Goal: Register for event/course

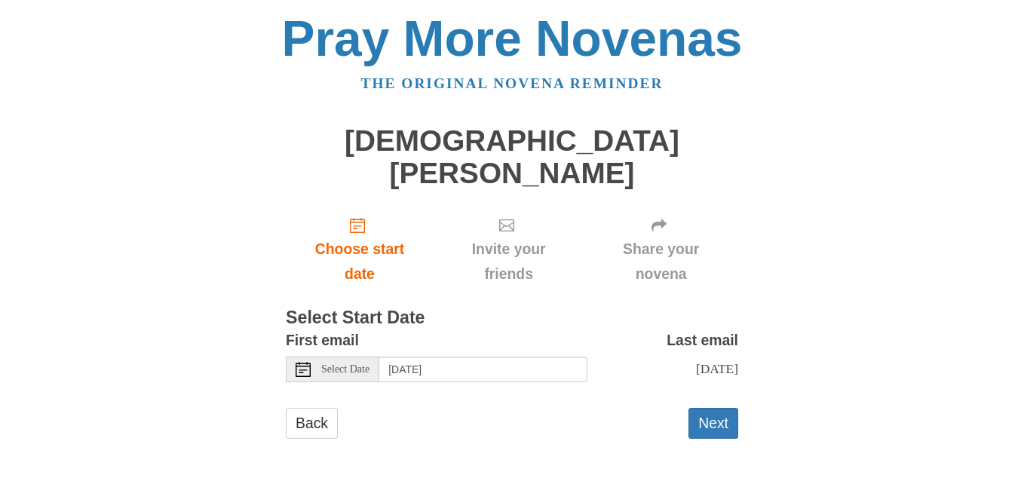
click at [361, 364] on span "Select Date" at bounding box center [345, 369] width 48 height 11
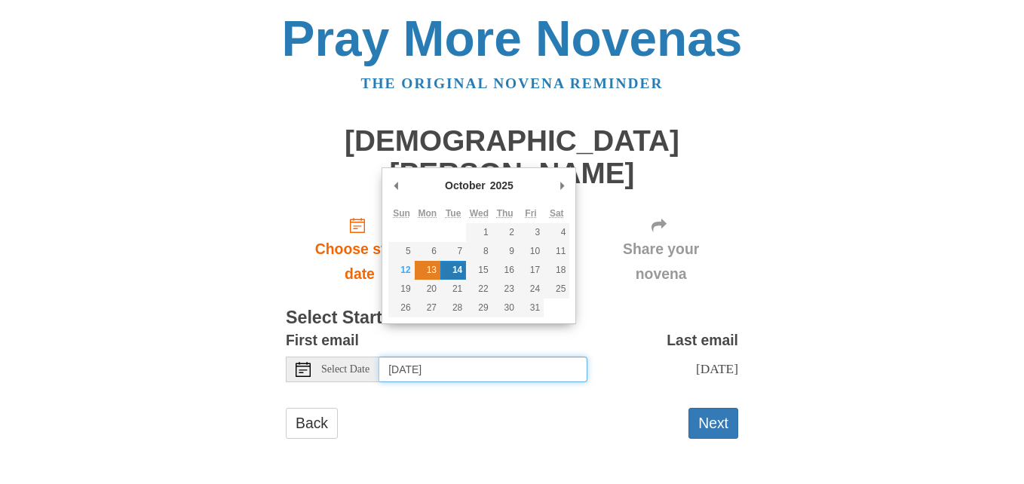
type input "[DATE]"
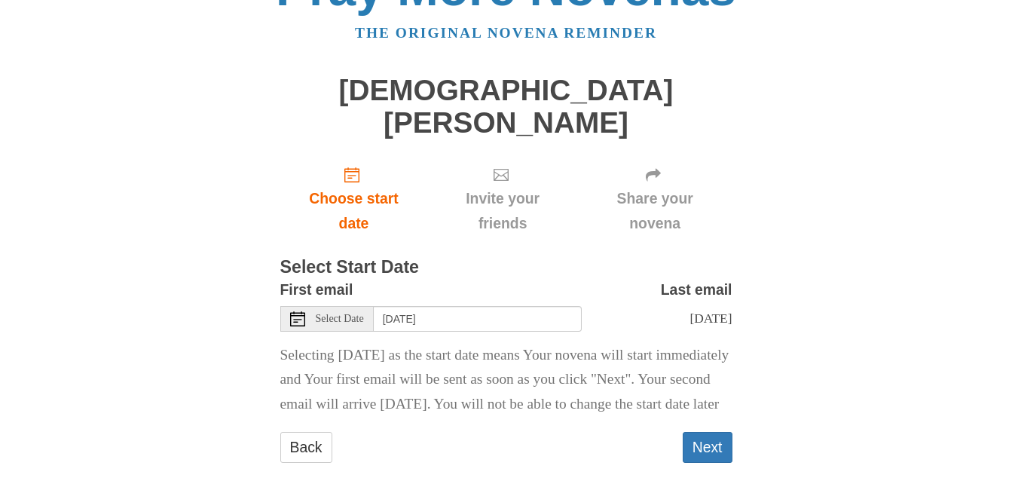
scroll to position [80, 0]
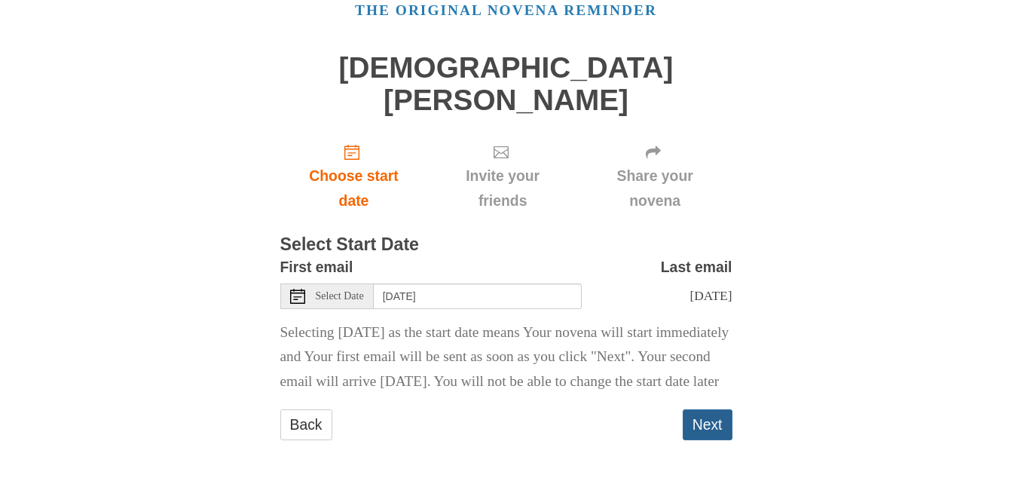
click at [715, 429] on button "Next" at bounding box center [708, 424] width 50 height 31
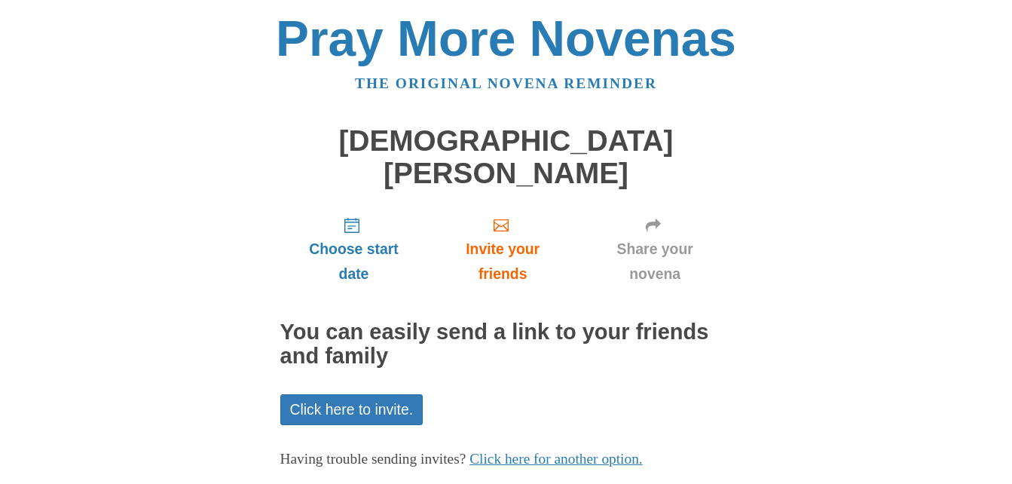
scroll to position [53, 0]
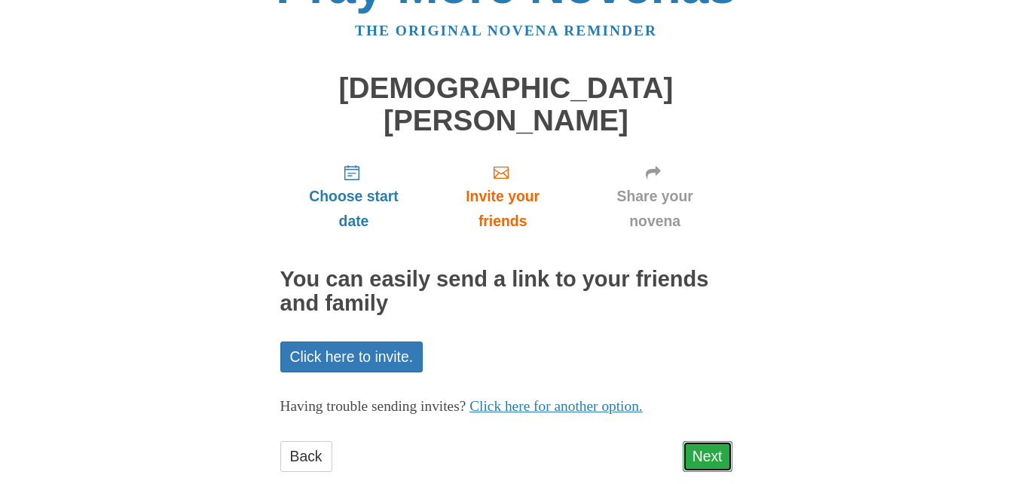
drag, startPoint x: 760, startPoint y: 351, endPoint x: 715, endPoint y: 436, distance: 95.4
click at [715, 441] on link "Next" at bounding box center [708, 456] width 50 height 31
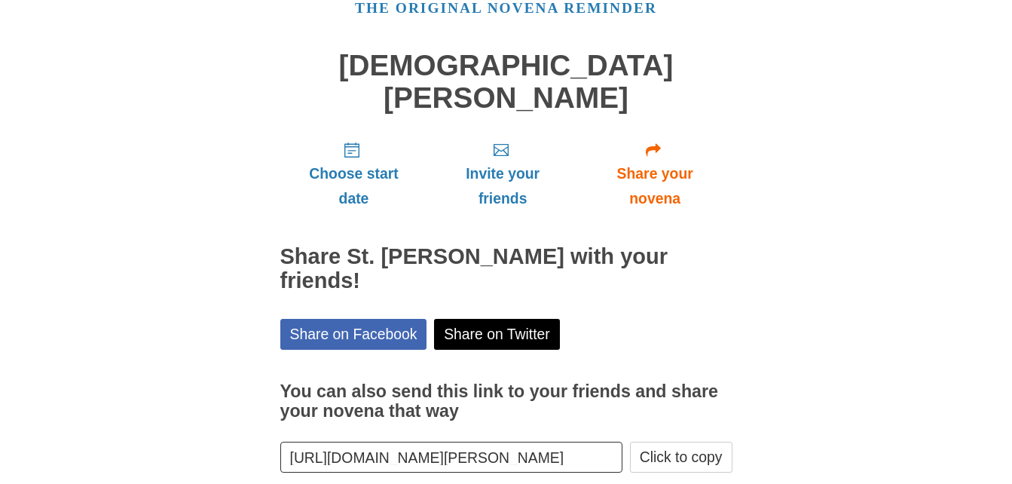
scroll to position [121, 0]
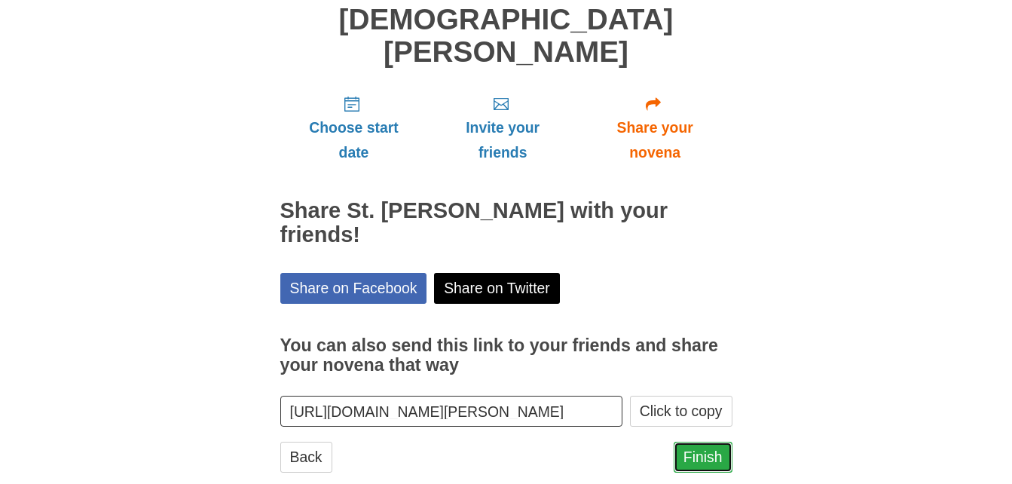
click at [717, 442] on link "Finish" at bounding box center [703, 457] width 59 height 31
